Goal: Entertainment & Leisure: Consume media (video, audio)

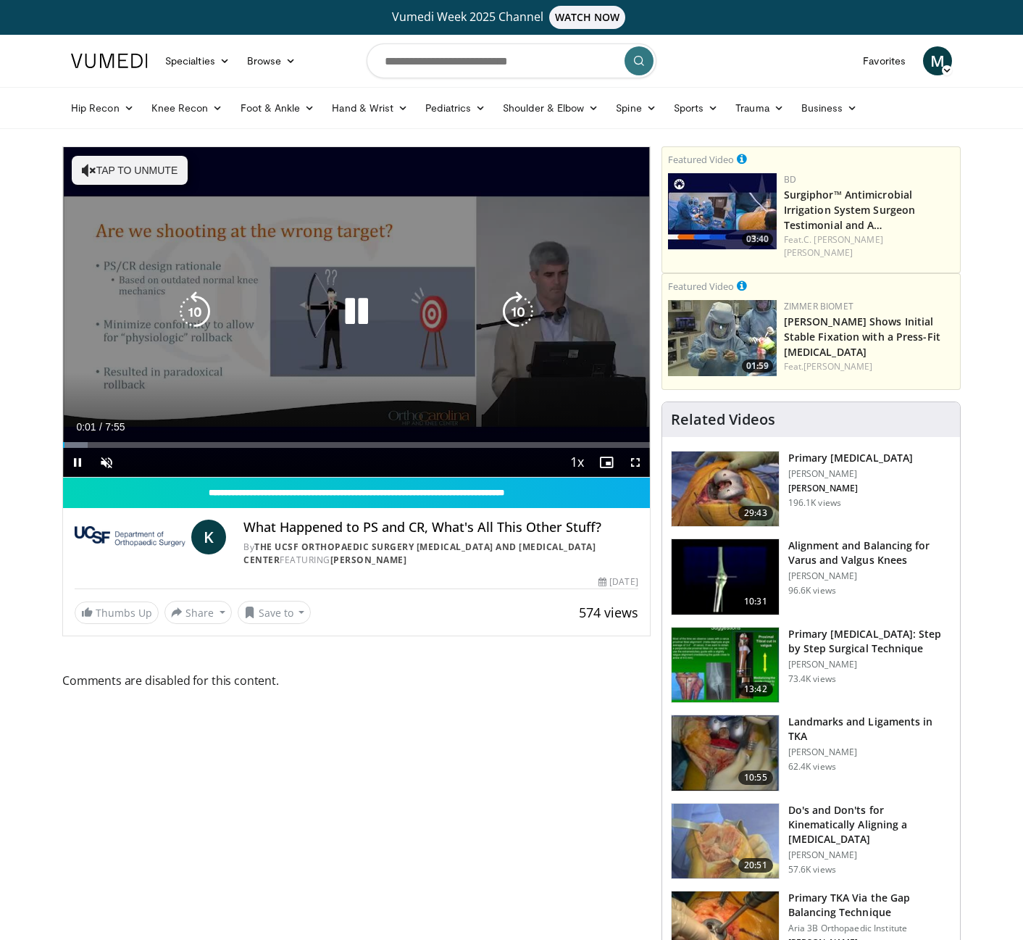
click at [358, 300] on icon "Video Player" at bounding box center [356, 311] width 41 height 41
click at [354, 301] on icon "Video Player" at bounding box center [356, 311] width 41 height 41
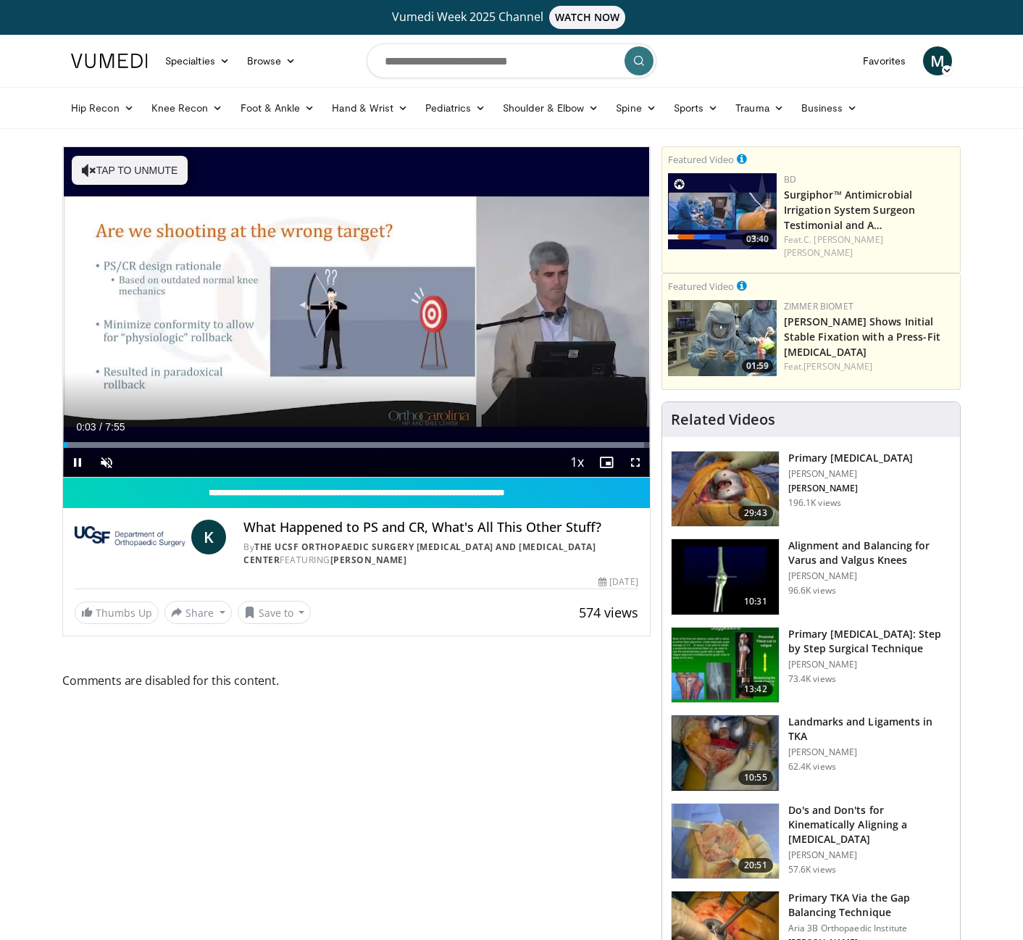
click at [627, 454] on span "Video Player" at bounding box center [635, 462] width 29 height 29
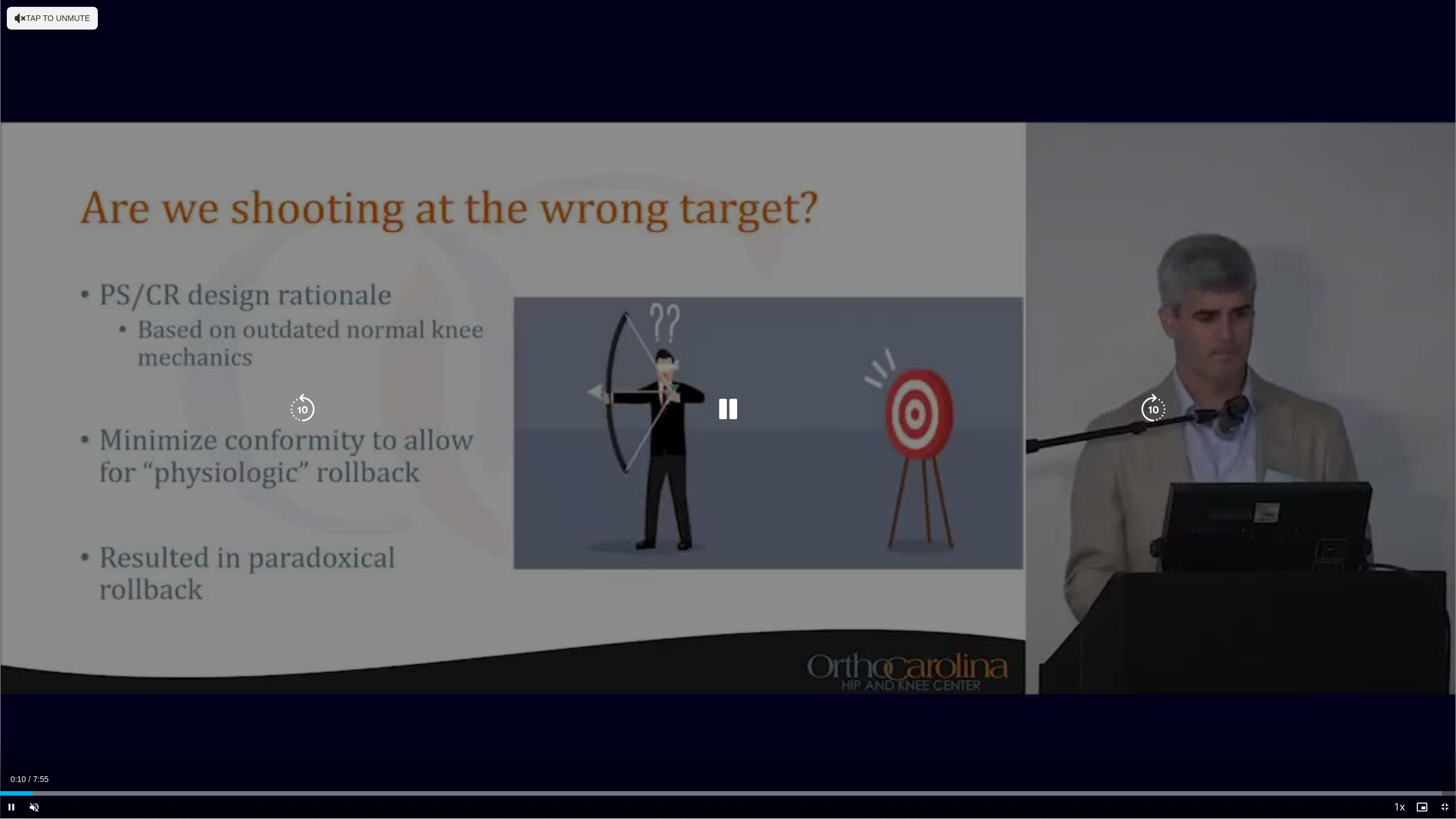
click at [554, 382] on div "10 seconds Tap to unmute" at bounding box center [728, 409] width 1456 height 819
click at [720, 412] on icon "Video Player" at bounding box center [728, 409] width 32 height 32
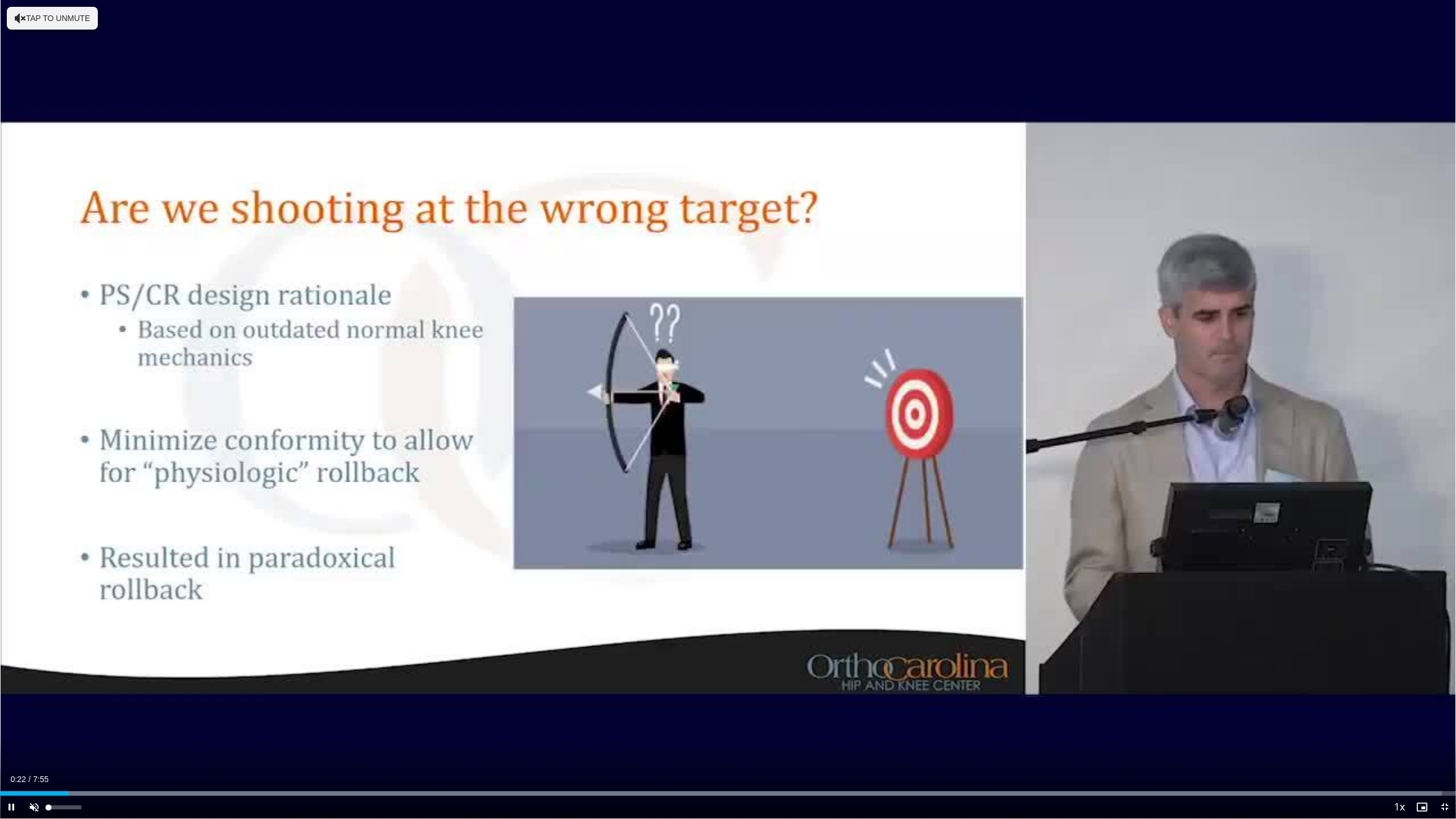
click at [27, 737] on span "Video Player" at bounding box center [34, 807] width 23 height 23
click at [94, 737] on div "Progress Bar" at bounding box center [94, 794] width 1 height 5
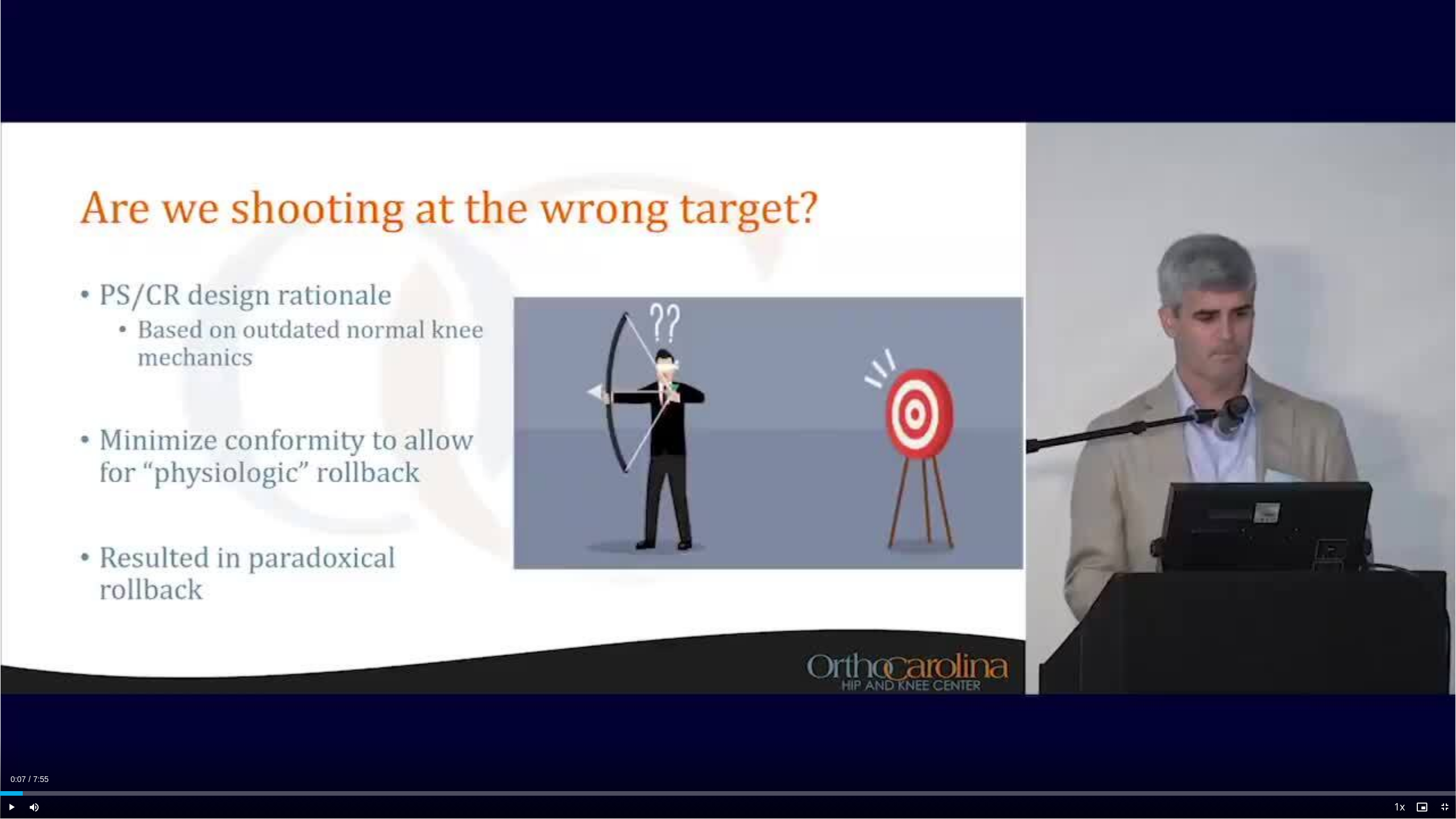
drag, startPoint x: 106, startPoint y: 792, endPoint x: 23, endPoint y: 784, distance: 83.4
click at [23, 737] on div "Current Time 0:07 / Duration 7:55 Play Skip Backward Skip Forward Mute Loaded :…" at bounding box center [728, 807] width 1456 height 23
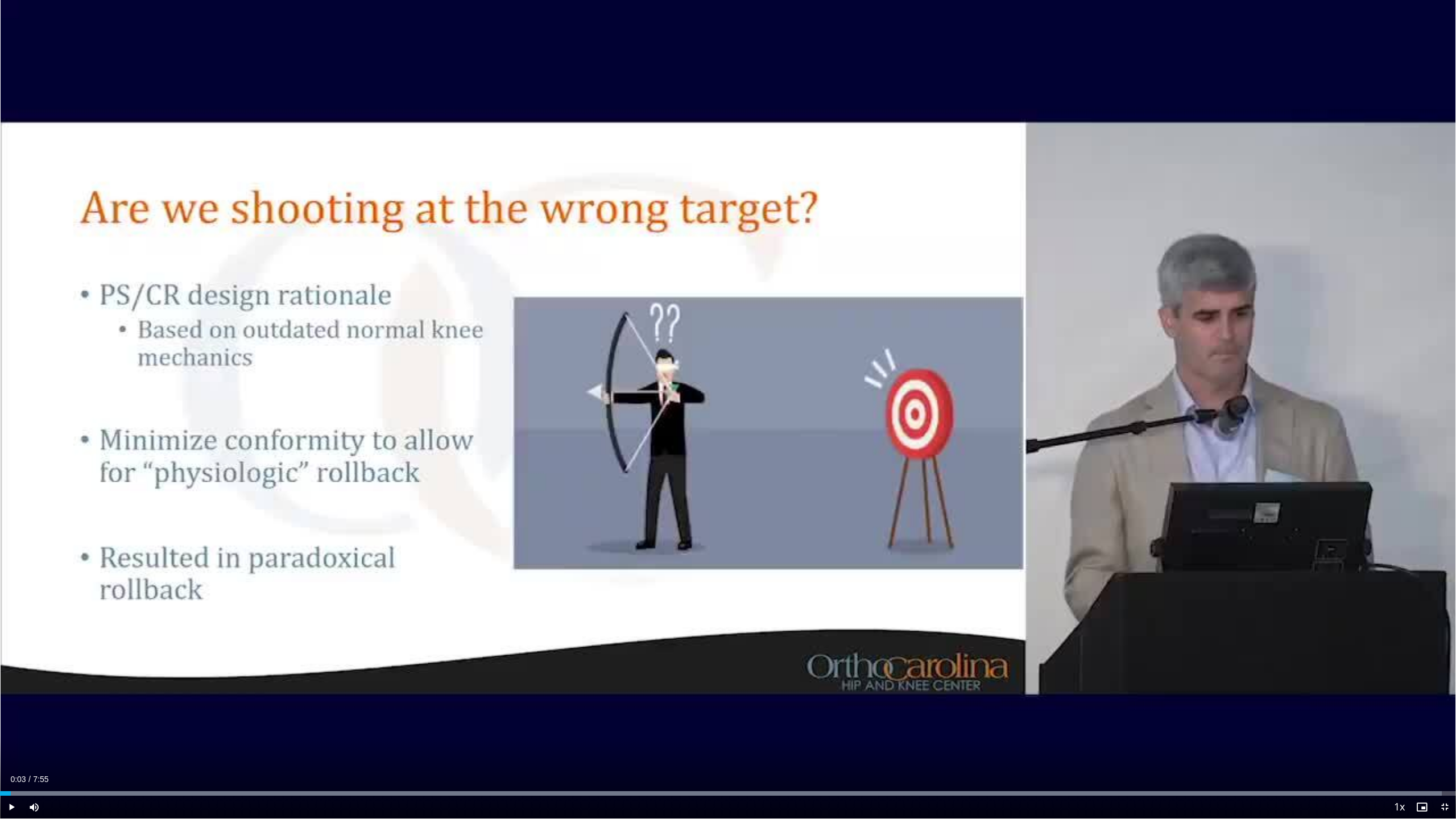
drag, startPoint x: 116, startPoint y: 795, endPoint x: 11, endPoint y: 788, distance: 105.2
click at [11, 737] on div "Loaded : 99.03% 0:03 0:03" at bounding box center [728, 791] width 1456 height 11
drag, startPoint x: 78, startPoint y: 803, endPoint x: 56, endPoint y: 801, distance: 22.1
click at [56, 737] on div "25%" at bounding box center [64, 807] width 40 height 23
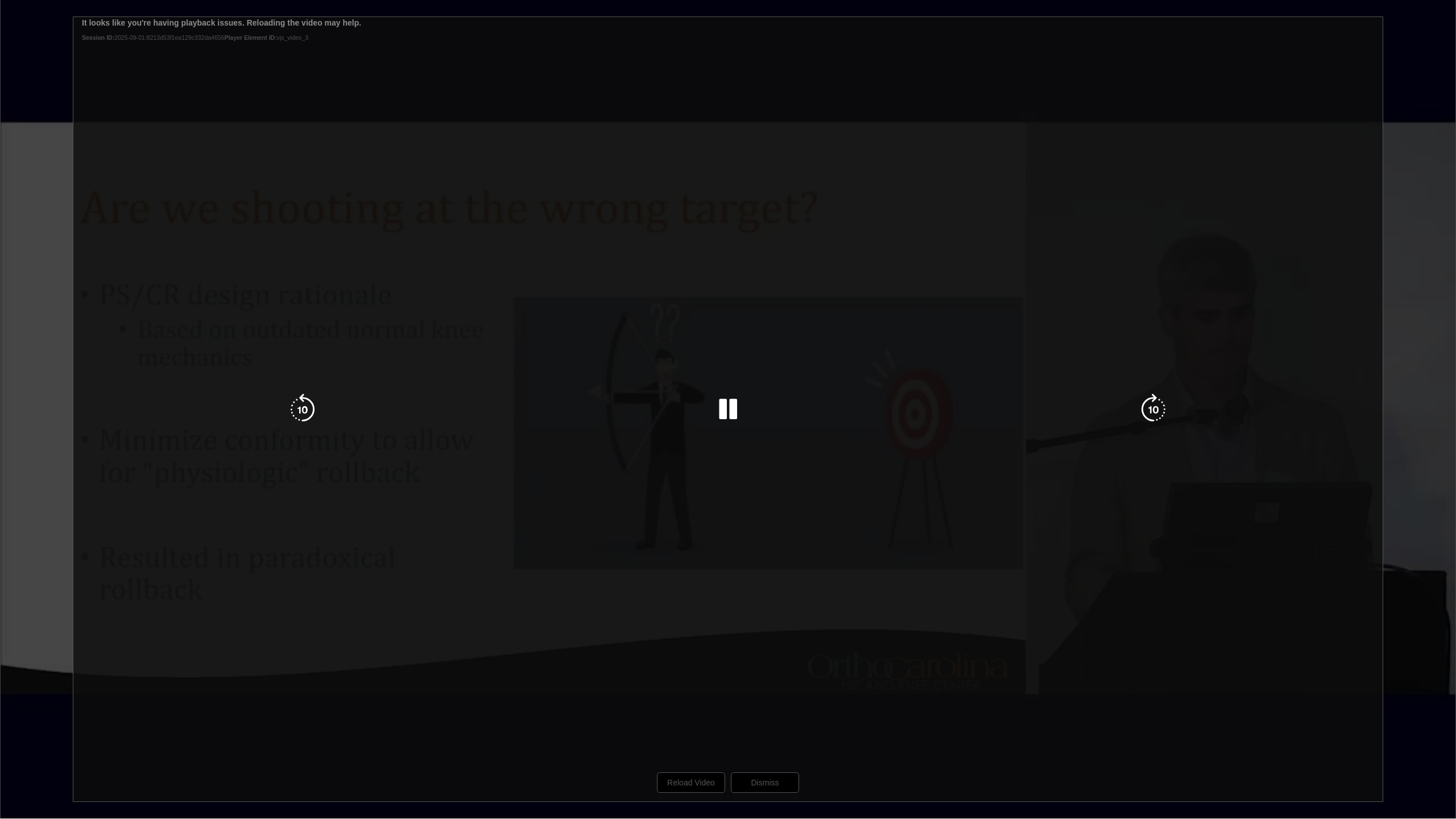
click at [737, 737] on div "10 seconds Tap to unmute" at bounding box center [728, 409] width 1456 height 819
click at [711, 737] on div "10 seconds Tap to unmute" at bounding box center [728, 409] width 1456 height 819
click at [736, 416] on icon "Video Player" at bounding box center [728, 409] width 32 height 32
click at [726, 414] on icon "Video Player" at bounding box center [728, 409] width 32 height 32
click at [694, 737] on div "10 seconds Tap to unmute" at bounding box center [728, 409] width 1456 height 819
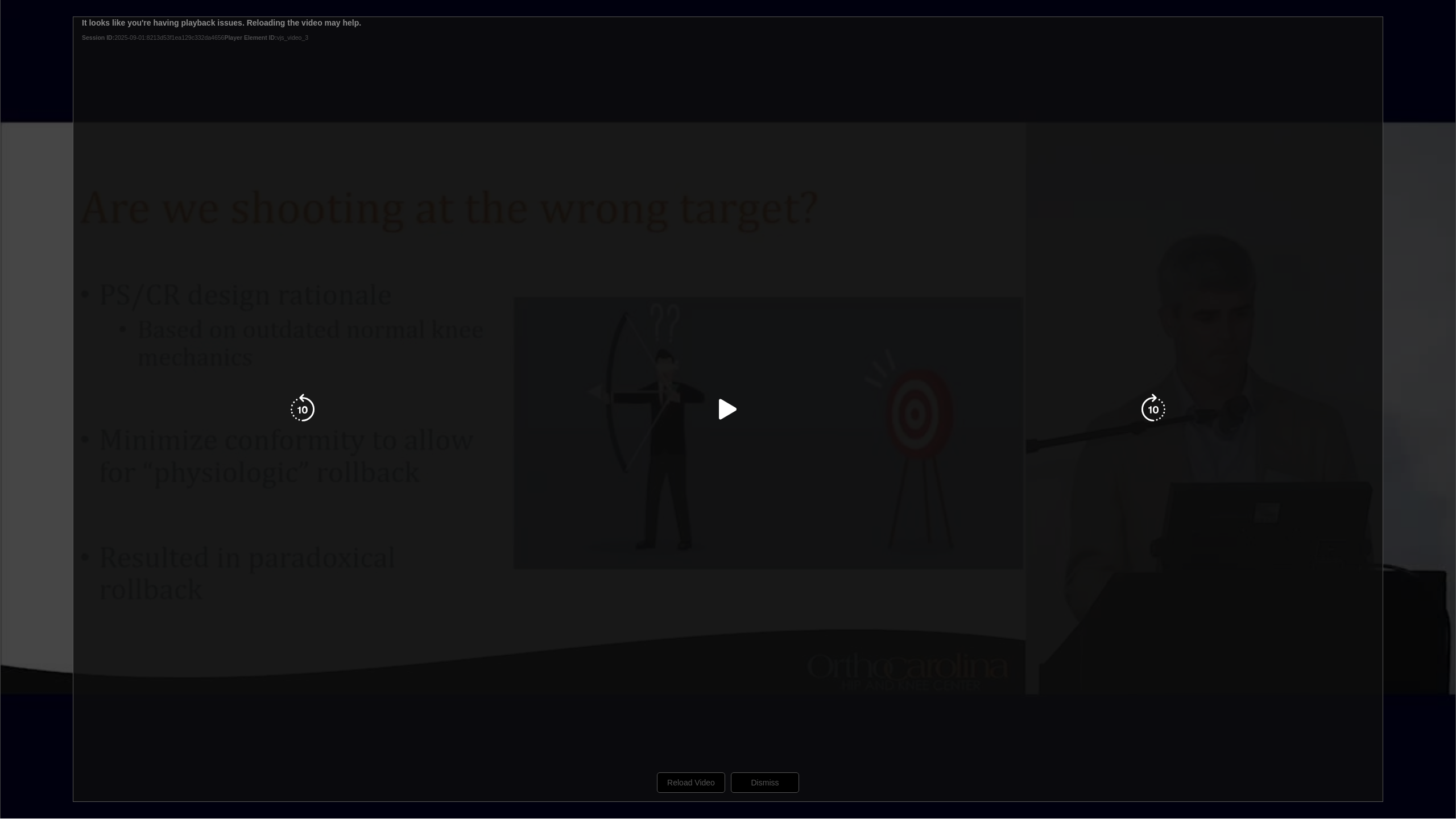
click at [726, 419] on icon "Video Player" at bounding box center [728, 409] width 32 height 32
click at [710, 737] on div "10 seconds Tap to unmute" at bounding box center [728, 409] width 1456 height 819
click at [702, 737] on div "10 seconds Tap to unmute" at bounding box center [728, 409] width 1456 height 819
click at [748, 737] on div "10 seconds Tap to unmute" at bounding box center [728, 409] width 1456 height 819
click at [717, 737] on div "10 seconds Tap to unmute" at bounding box center [728, 409] width 1456 height 819
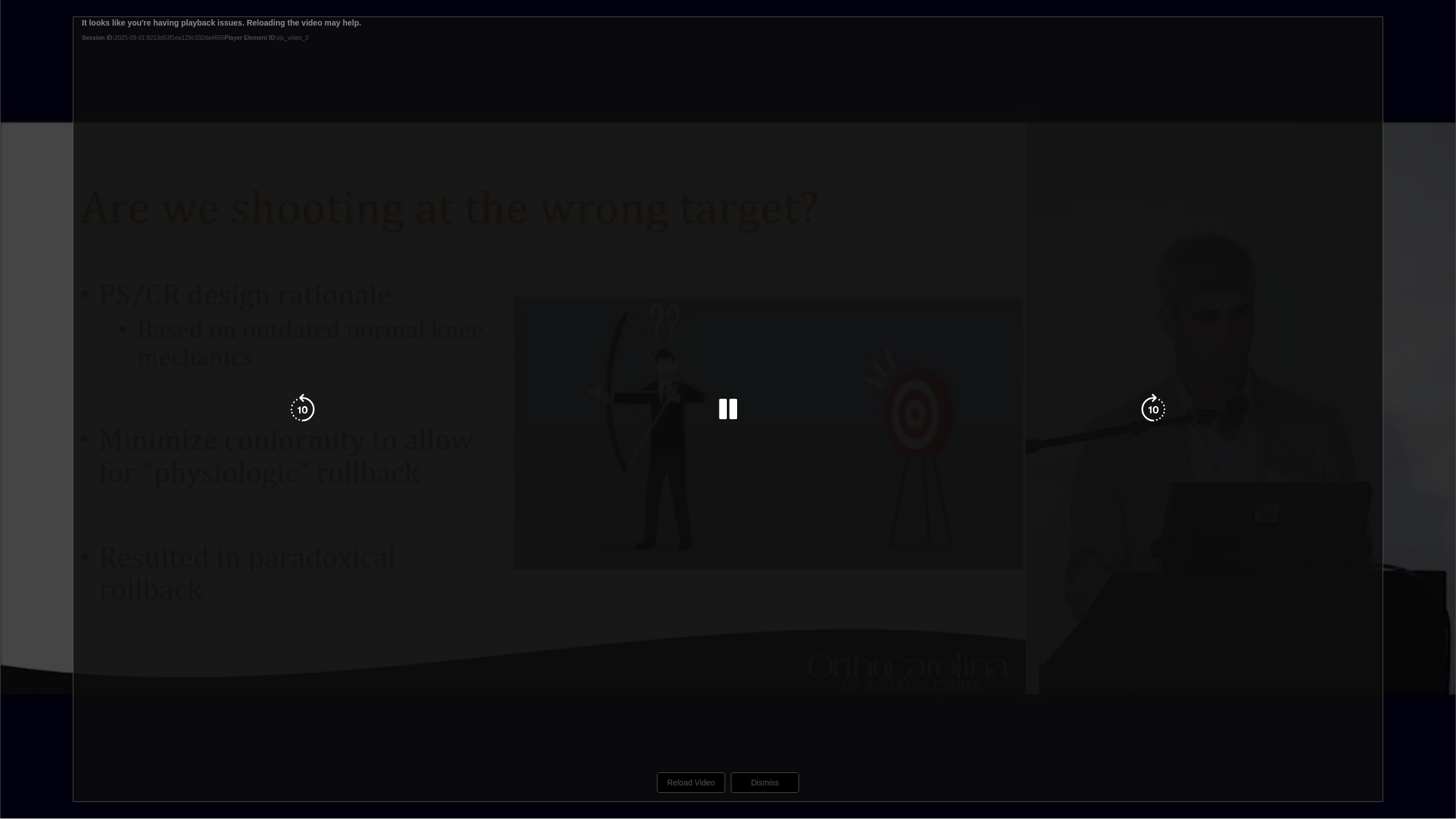
click at [693, 737] on div "10 seconds Tap to unmute" at bounding box center [728, 409] width 1456 height 819
click at [696, 737] on div "10 seconds Tap to unmute" at bounding box center [728, 409] width 1456 height 819
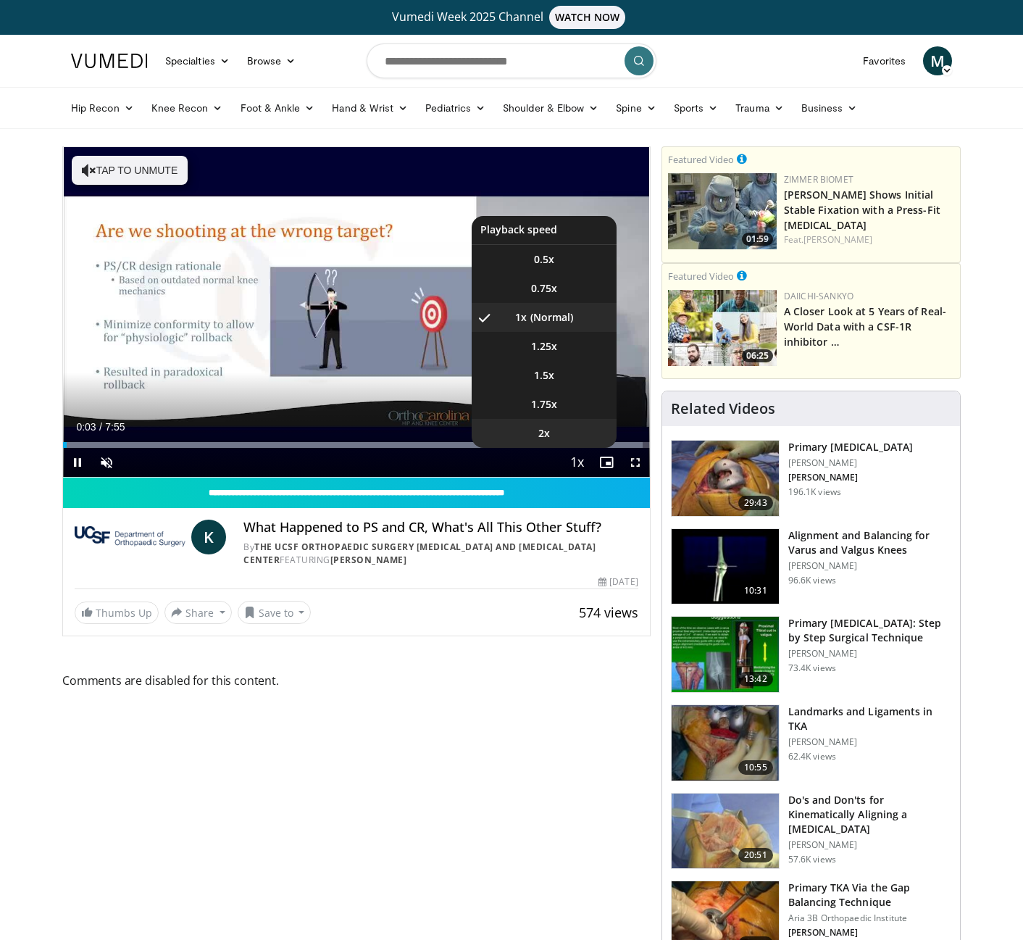
click at [543, 438] on span "2x" at bounding box center [544, 433] width 12 height 14
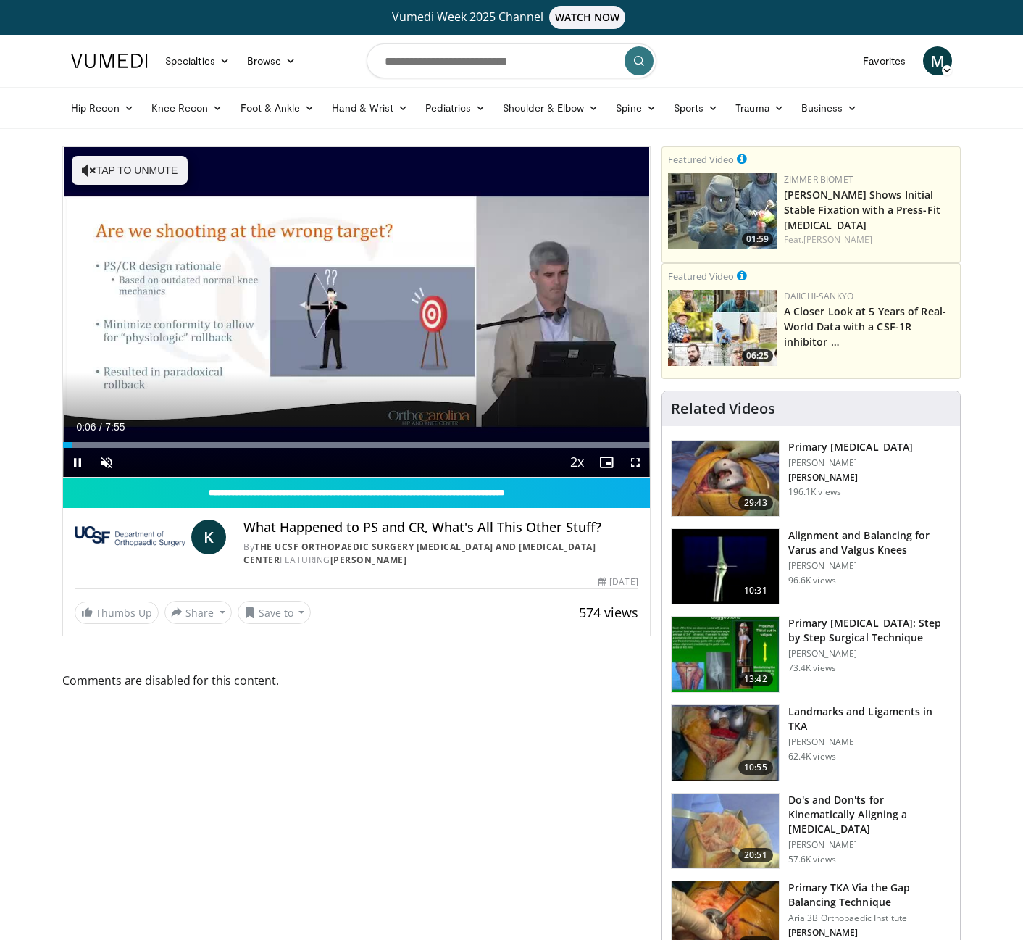
click at [637, 462] on span "Video Player" at bounding box center [635, 462] width 29 height 29
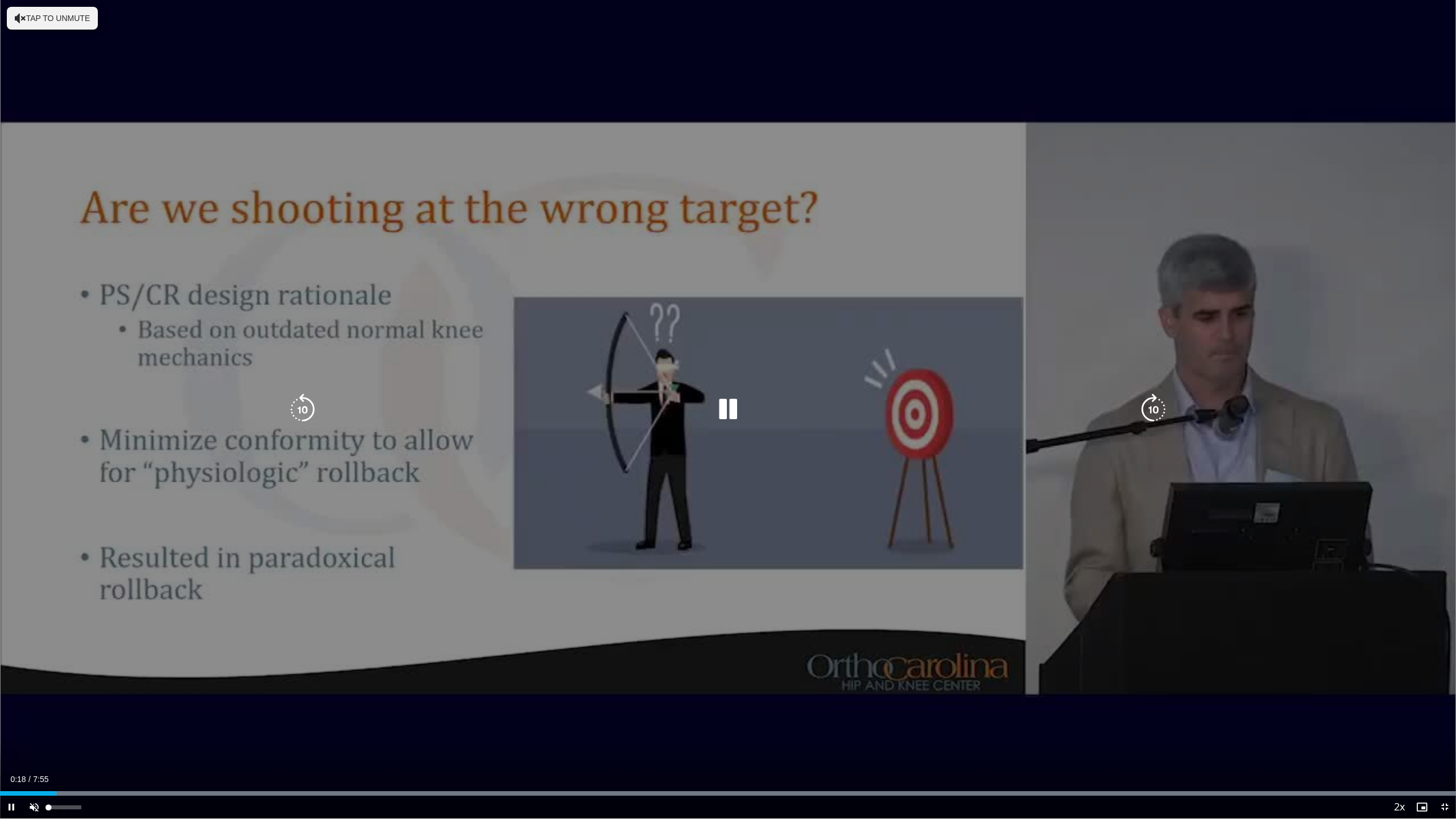
click at [28, 737] on span "Video Player" at bounding box center [34, 807] width 23 height 23
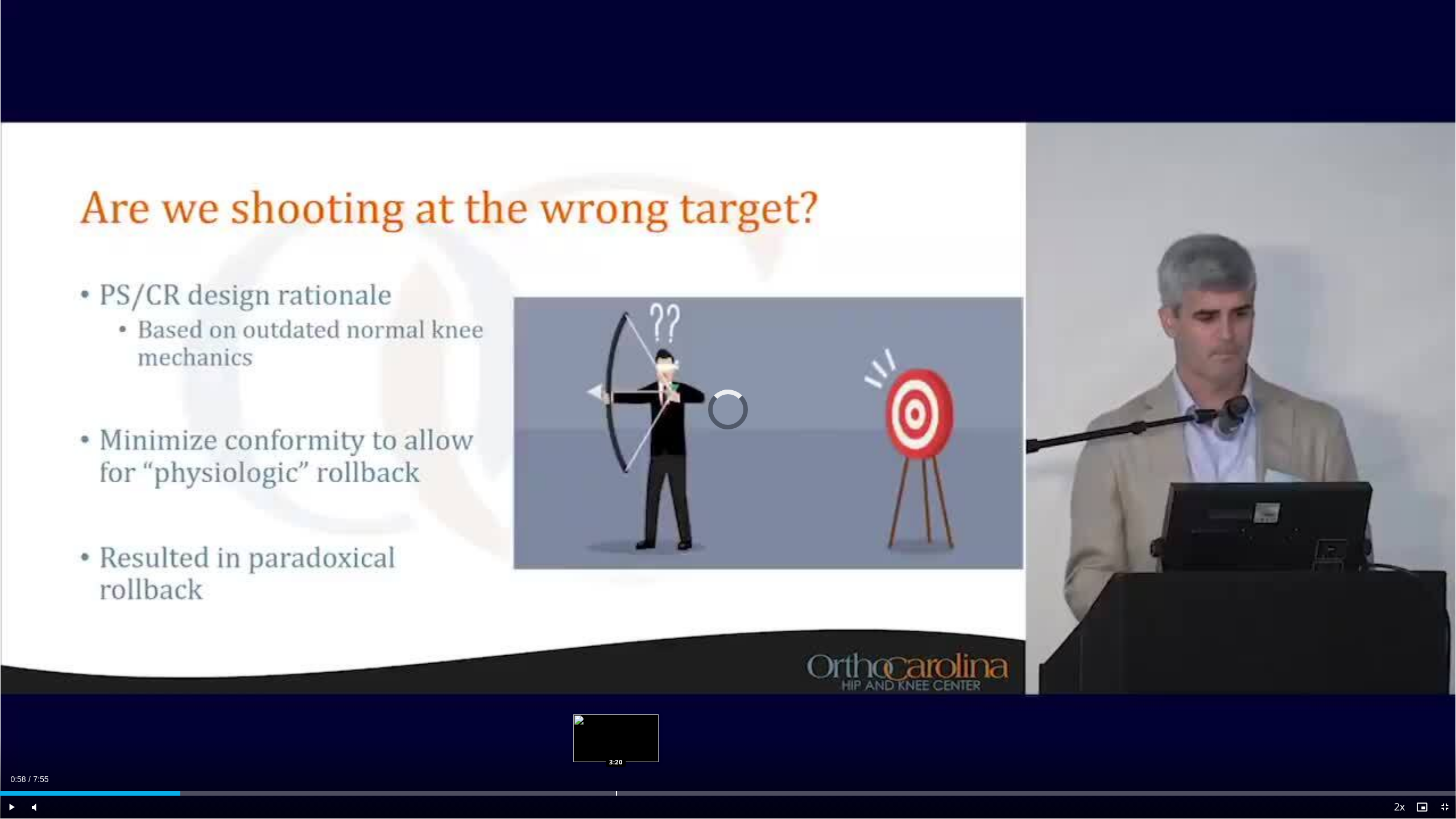
drag, startPoint x: 56, startPoint y: 795, endPoint x: 615, endPoint y: 790, distance: 559.0
click at [615, 737] on div "Loaded : 0.00% 3:20 3:20" at bounding box center [728, 791] width 1456 height 11
drag, startPoint x: 621, startPoint y: 789, endPoint x: 759, endPoint y: 803, distance: 138.7
click at [759, 737] on div "Current Time 4:07 / Duration 7:55 Play Skip Backward Skip Forward Mute Loaded :…" at bounding box center [728, 807] width 1456 height 23
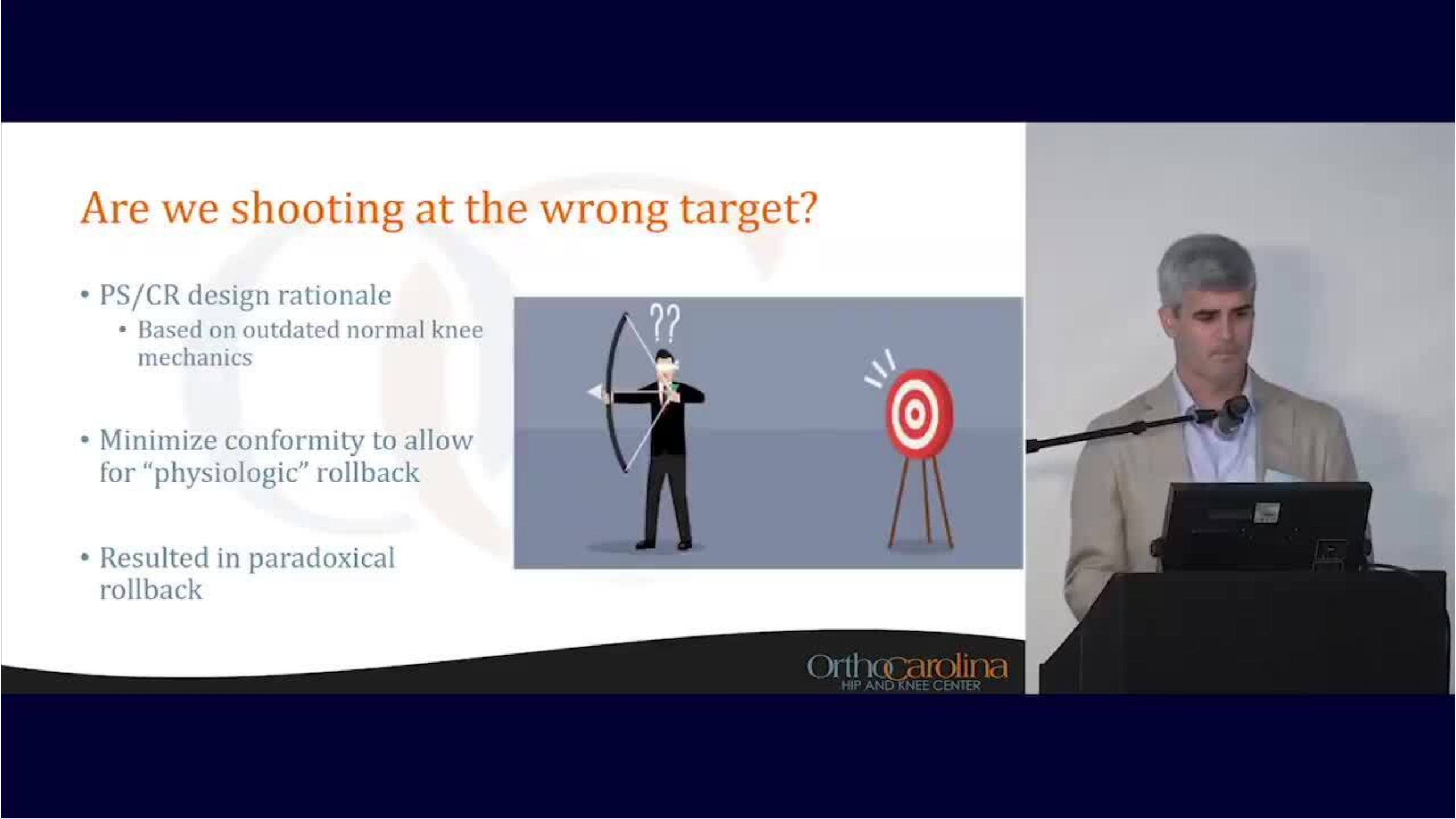
click at [802, 698] on video-js "**********" at bounding box center [728, 409] width 1456 height 819
click at [802, 694] on video-js "**********" at bounding box center [728, 409] width 1456 height 819
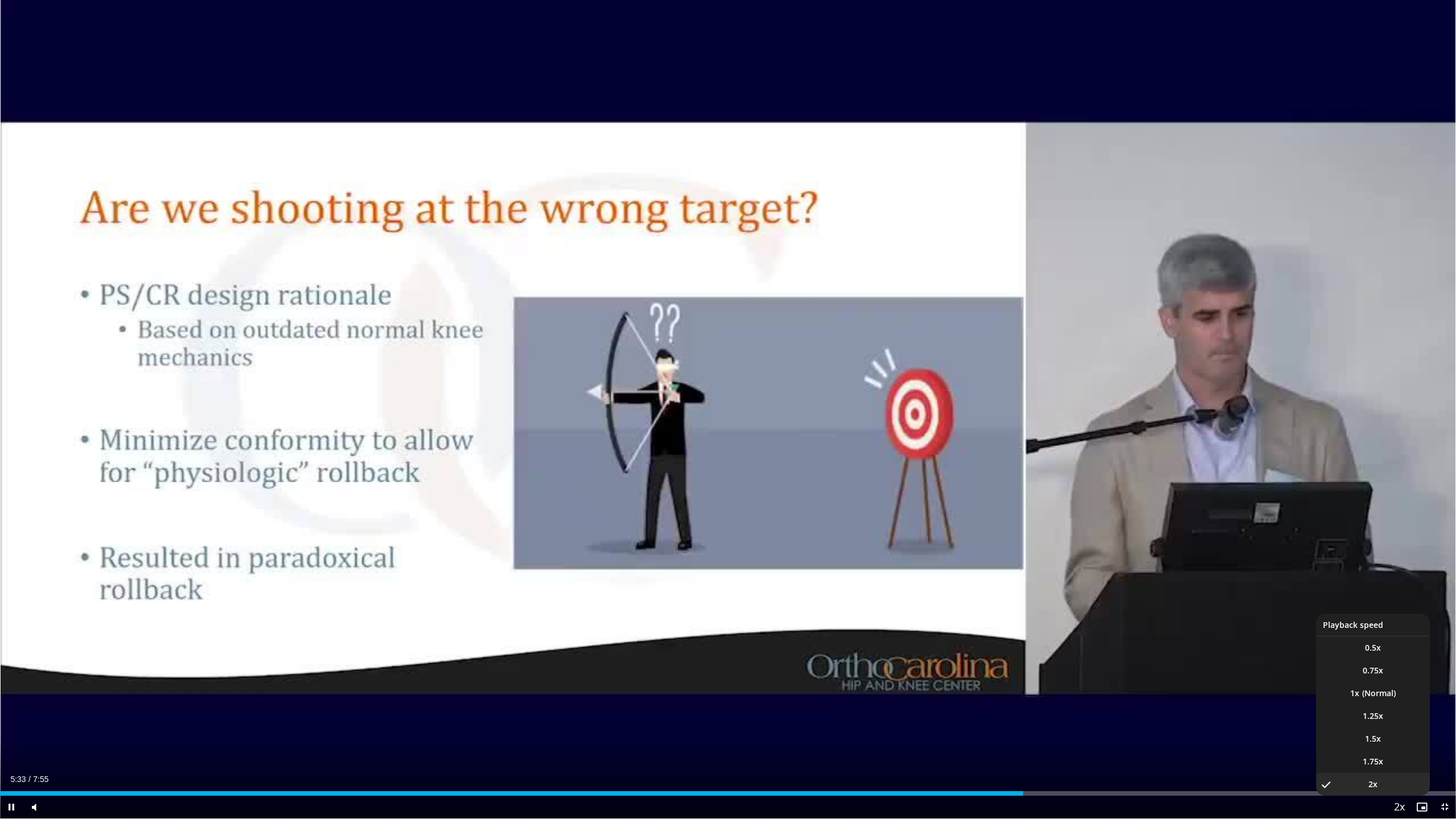
click at [802, 737] on video-js "**********" at bounding box center [728, 409] width 1456 height 819
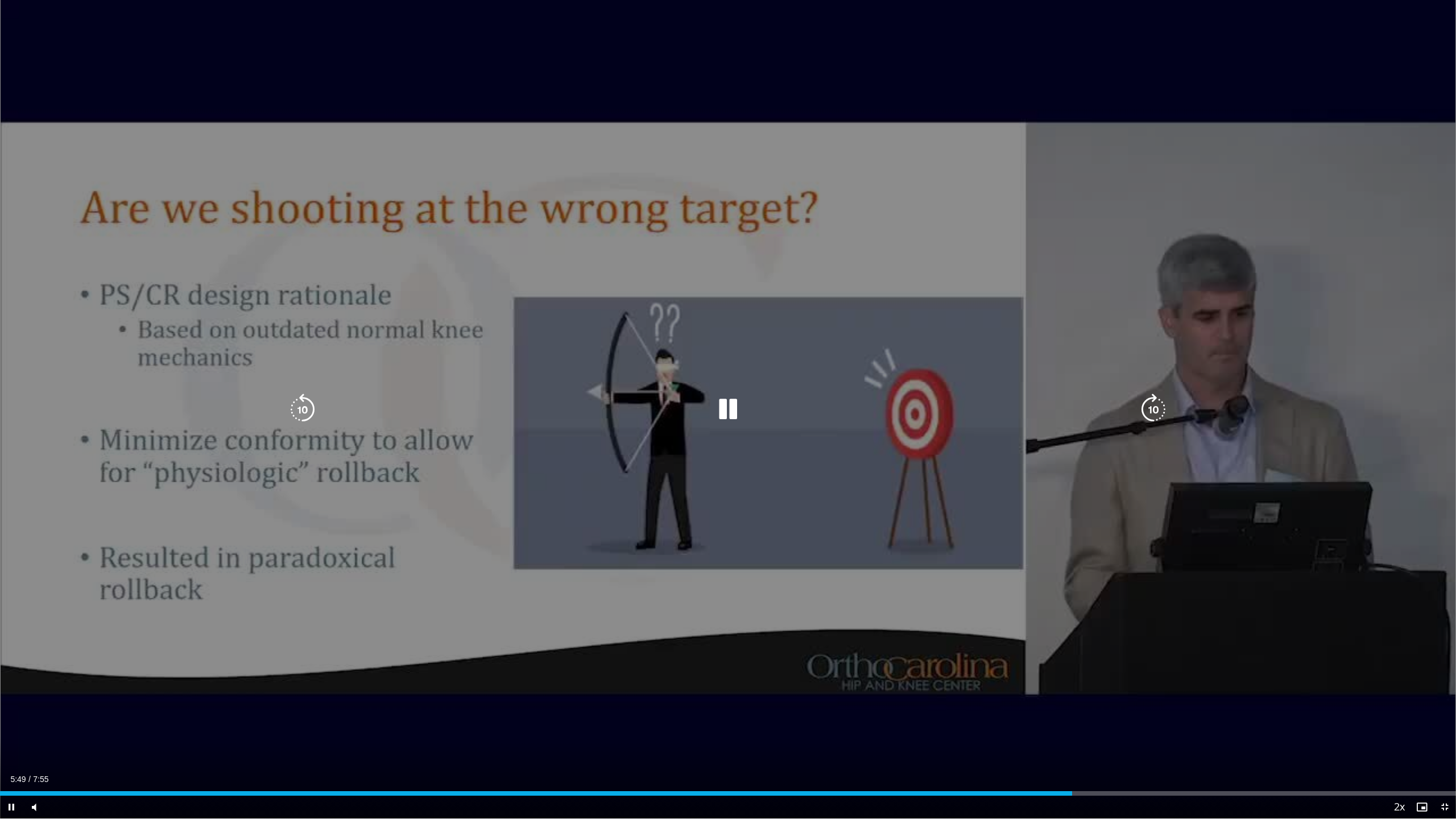
click at [3, 1] on div "10 seconds Tap to unmute" at bounding box center [728, 409] width 1456 height 819
click at [726, 416] on icon "Video Player" at bounding box center [728, 409] width 32 height 32
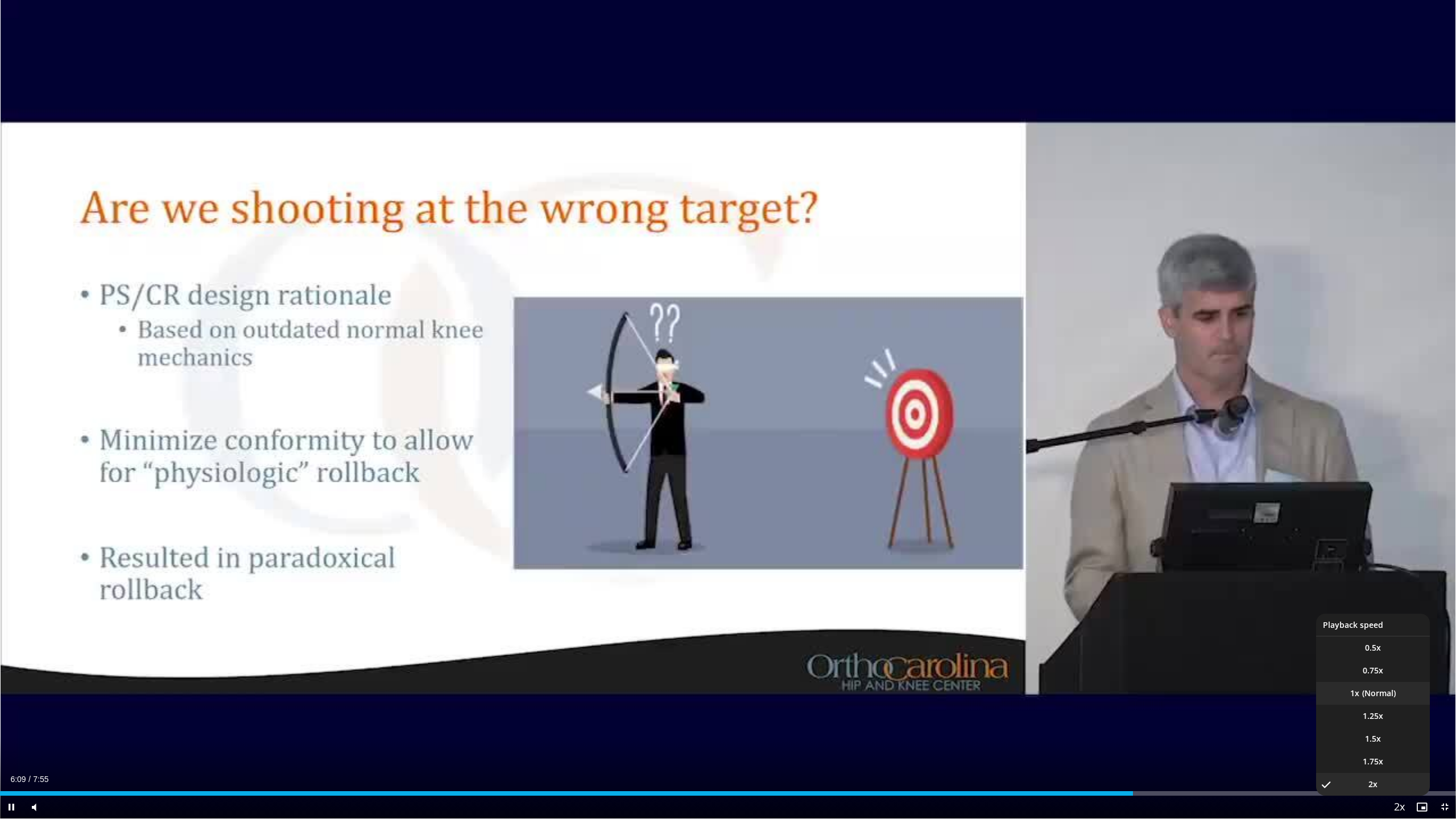
click at [802, 701] on li "1x" at bounding box center [1373, 693] width 114 height 23
